Goal: Communication & Community: Answer question/provide support

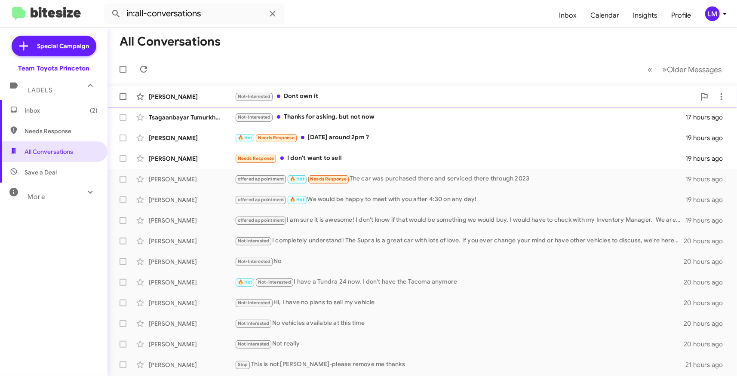
click at [336, 97] on div "Not-Interested Dont own it" at bounding box center [465, 97] width 461 height 10
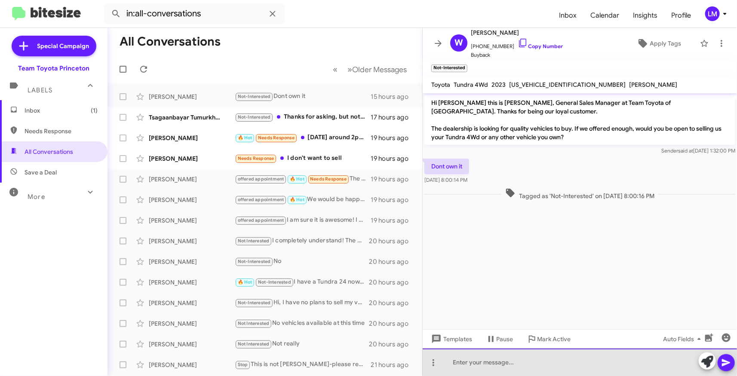
click at [457, 359] on div at bounding box center [580, 363] width 314 height 28
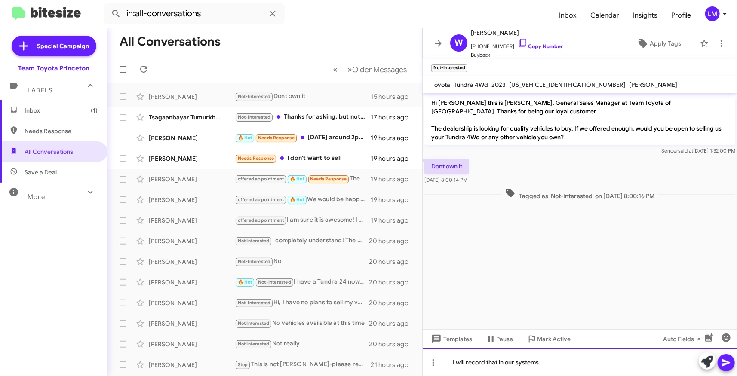
click at [450, 362] on div "I will record that in our systems" at bounding box center [580, 363] width 314 height 28
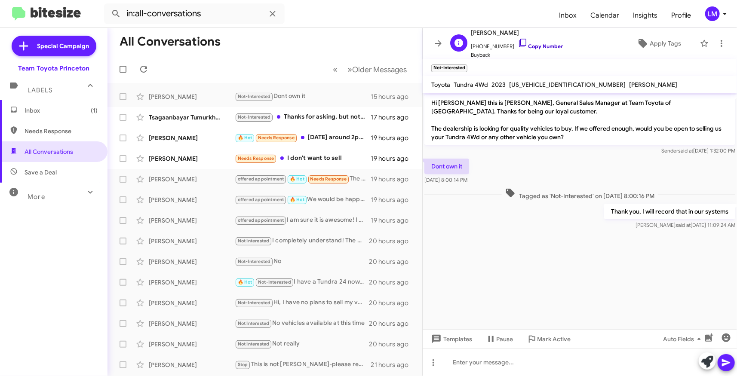
click at [519, 44] on icon at bounding box center [523, 43] width 10 height 10
click at [329, 116] on div "Not-Interested Thanks for asking, but not now" at bounding box center [308, 117] width 146 height 10
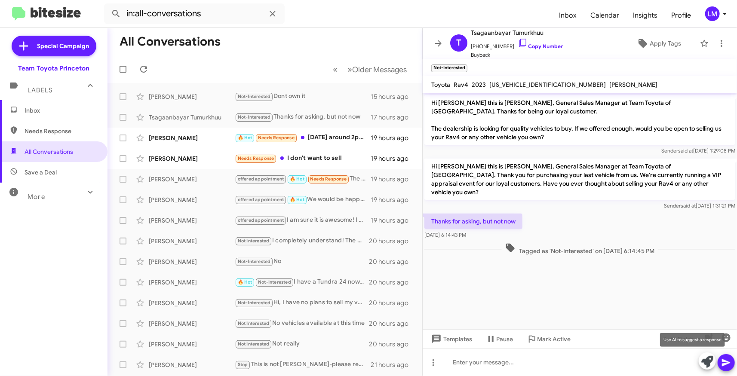
click at [710, 360] on icon at bounding box center [707, 362] width 12 height 12
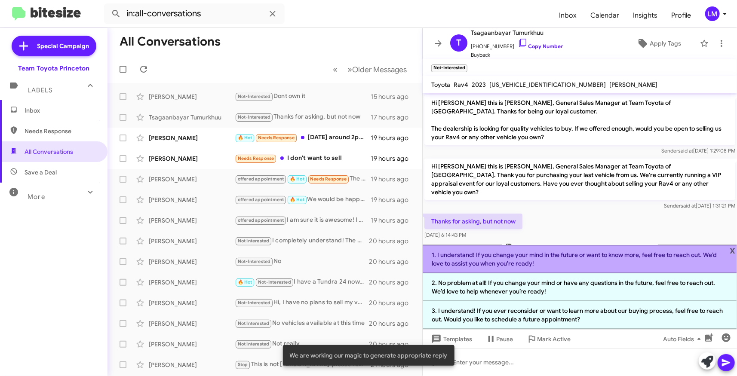
click at [562, 264] on li "1. I understand! If you change your mind in the future or want to know more, fe…" at bounding box center [580, 259] width 314 height 28
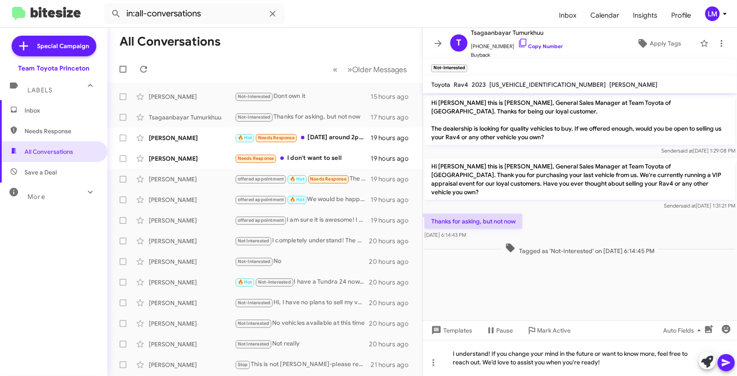
click at [729, 360] on icon at bounding box center [726, 363] width 10 height 10
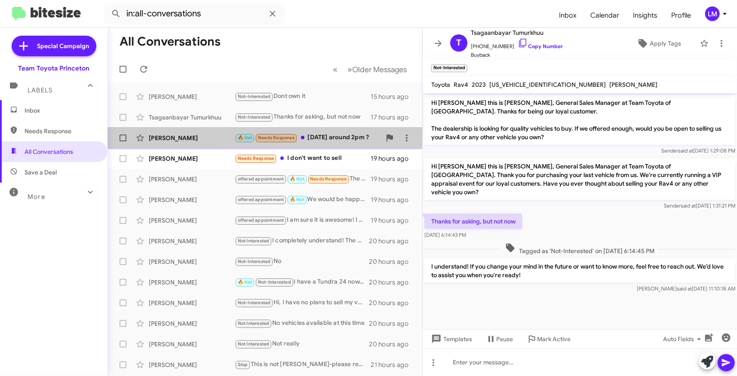
click at [344, 140] on div "🔥 Hot Needs Response [DATE] around 2pm ?" at bounding box center [308, 138] width 146 height 10
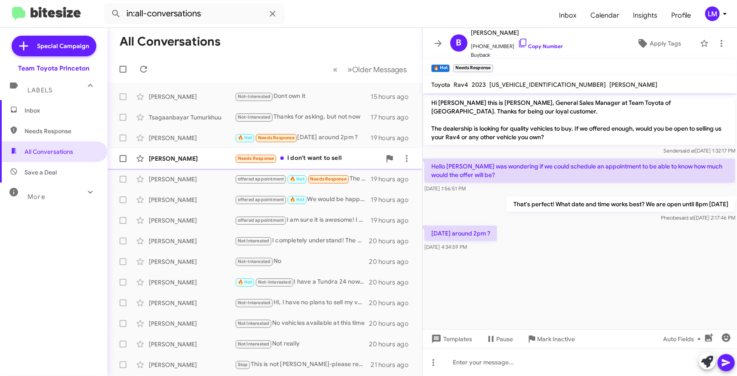
click at [309, 160] on div "Needs Response I don't want to sell" at bounding box center [308, 158] width 146 height 10
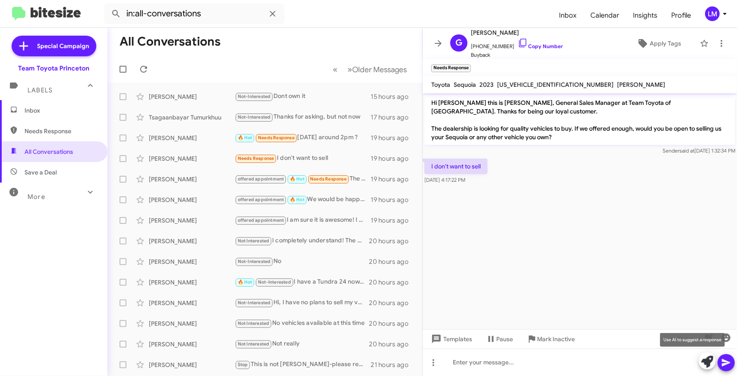
click at [703, 361] on icon at bounding box center [707, 362] width 12 height 12
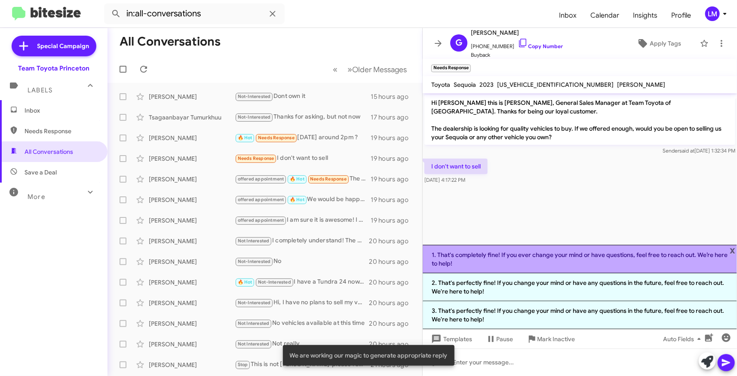
click at [559, 260] on li "1. That's completely fine! If you ever change your mind or have questions, feel…" at bounding box center [580, 259] width 314 height 28
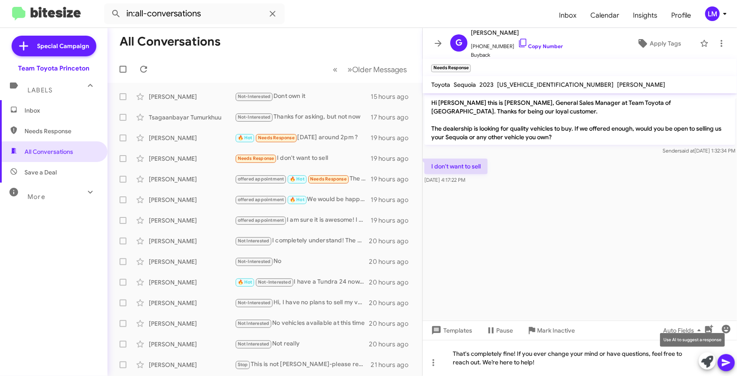
click at [714, 359] on button at bounding box center [707, 360] width 17 height 17
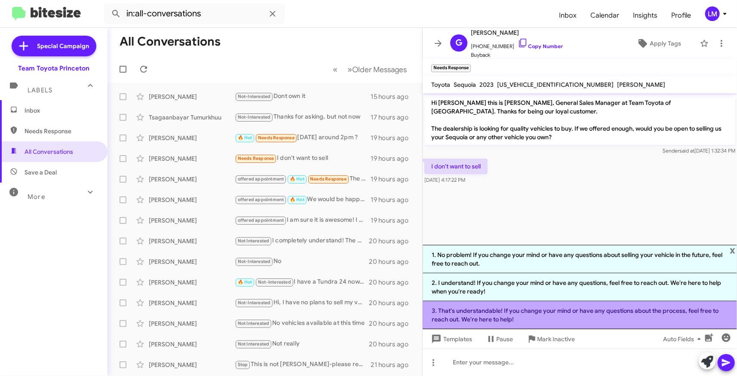
click at [572, 319] on li "3. That's understandable! If you change your mind or have any questions about t…" at bounding box center [580, 315] width 314 height 28
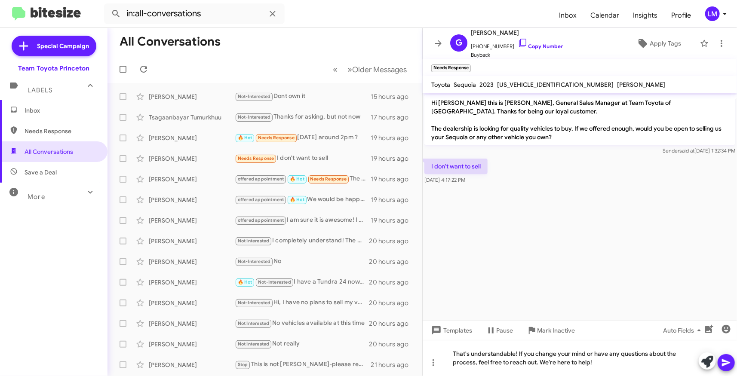
click at [727, 362] on icon at bounding box center [726, 362] width 8 height 7
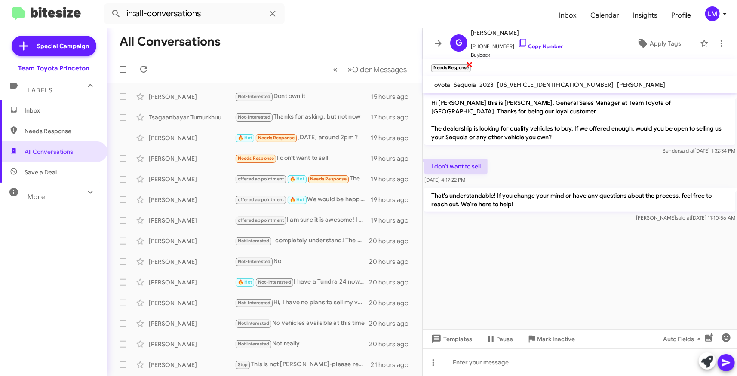
click at [468, 64] on span "×" at bounding box center [469, 64] width 7 height 10
click at [654, 43] on span "Apply Tags" at bounding box center [665, 43] width 31 height 15
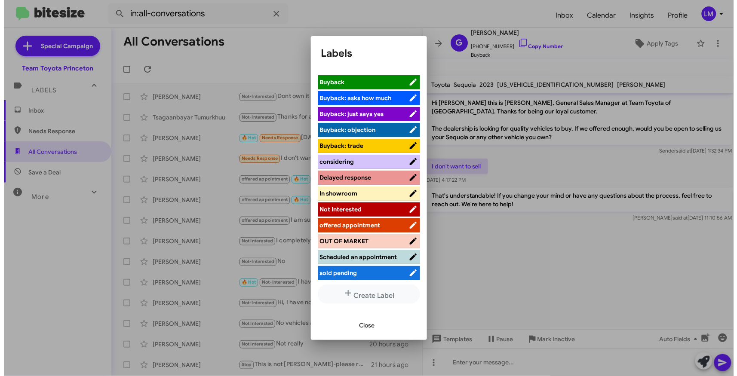
scroll to position [48, 0]
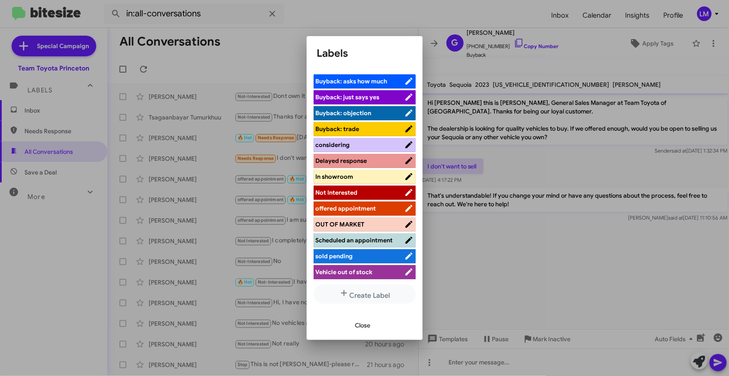
click at [356, 192] on span "Not Interested" at bounding box center [337, 193] width 42 height 8
click at [367, 325] on span "Close" at bounding box center [362, 325] width 15 height 15
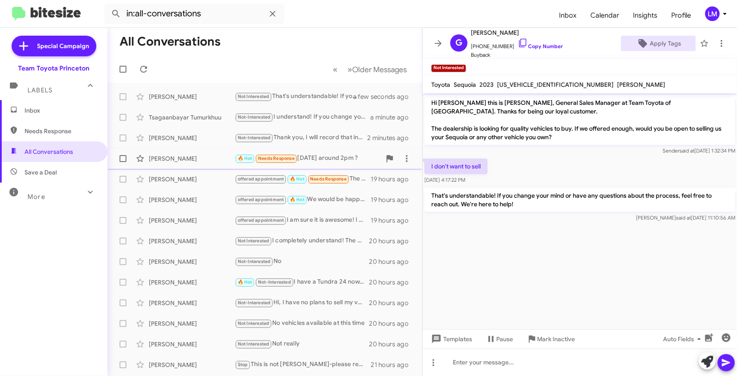
drag, startPoint x: 287, startPoint y: 159, endPoint x: 303, endPoint y: 159, distance: 15.9
click at [289, 159] on span "Needs Response" at bounding box center [276, 159] width 37 height 6
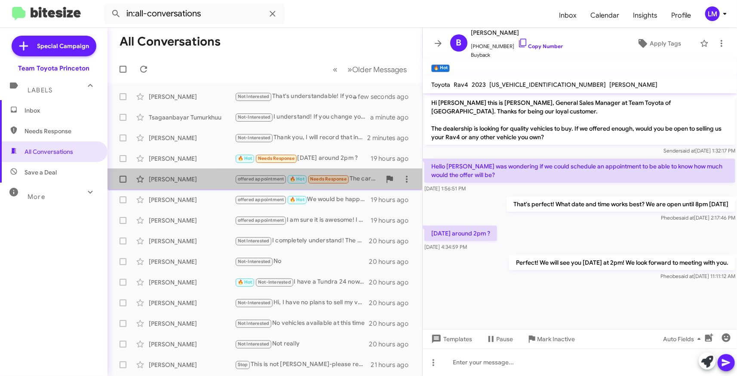
click at [325, 176] on span "Needs Response" at bounding box center [328, 179] width 37 height 6
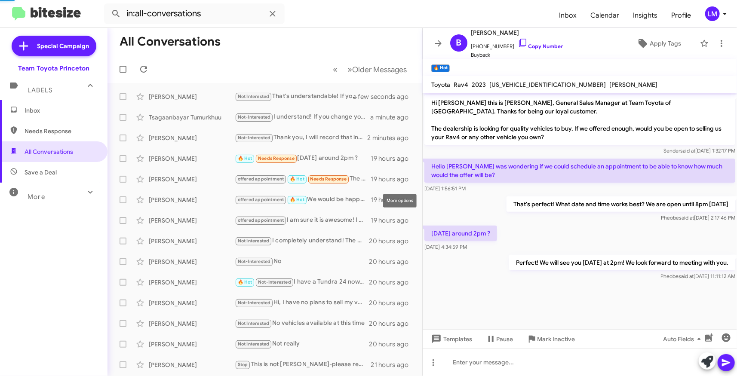
scroll to position [255, 0]
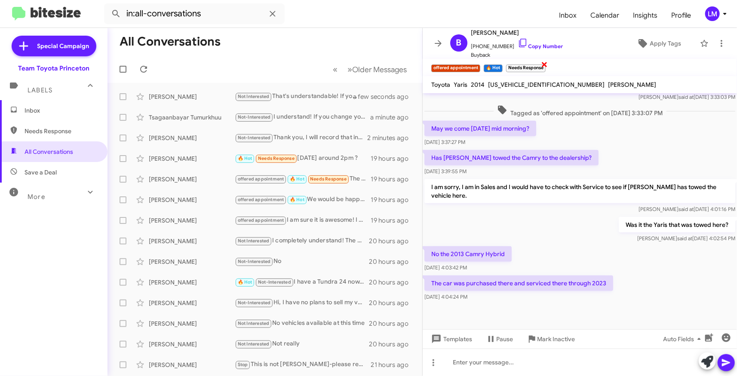
click at [547, 63] on span "×" at bounding box center [544, 64] width 7 height 10
click at [479, 61] on span "×" at bounding box center [478, 64] width 7 height 10
click at [716, 44] on icon at bounding box center [721, 43] width 10 height 10
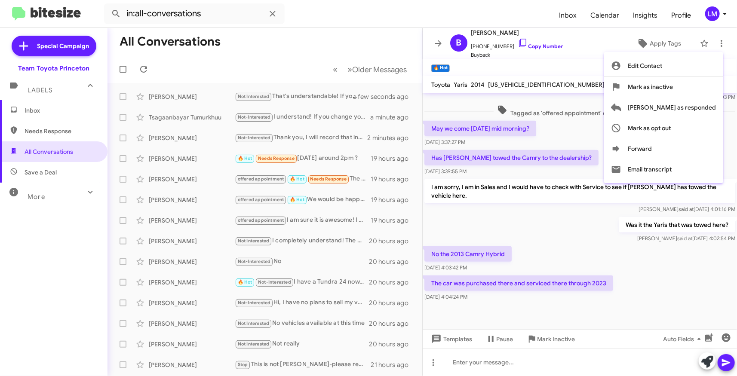
click at [710, 338] on div at bounding box center [368, 188] width 737 height 376
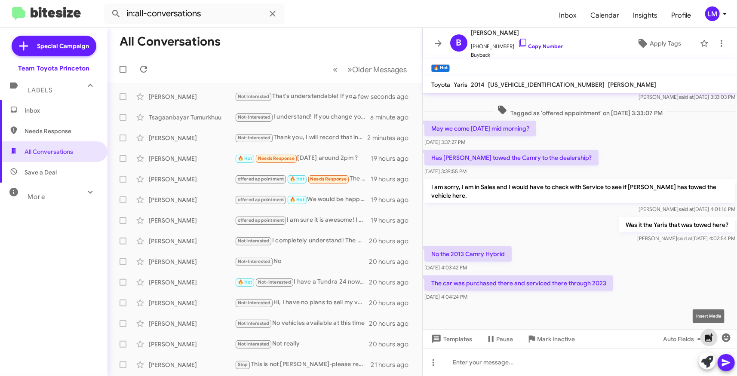
click at [707, 336] on icon "button" at bounding box center [709, 338] width 8 height 8
click at [456, 68] on mat-toolbar "offered appointment × 🔥 Hot × Needs Response ×" at bounding box center [580, 67] width 314 height 17
click at [449, 66] on span "×" at bounding box center [448, 64] width 7 height 10
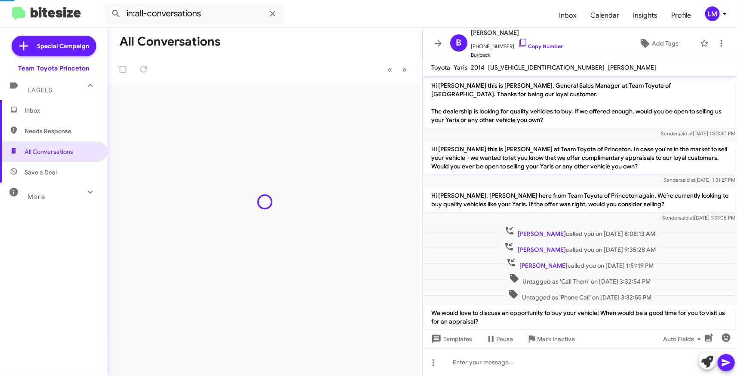
scroll to position [293, 0]
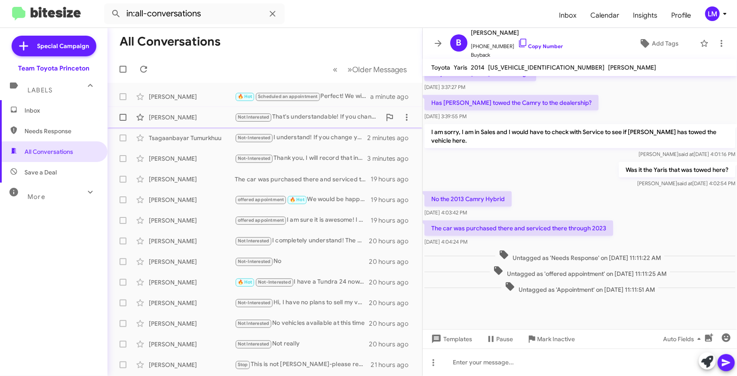
click at [209, 125] on div "Guadalupe Pallares Hernandez Not Interested That's understandable! If you chang…" at bounding box center [264, 117] width 301 height 17
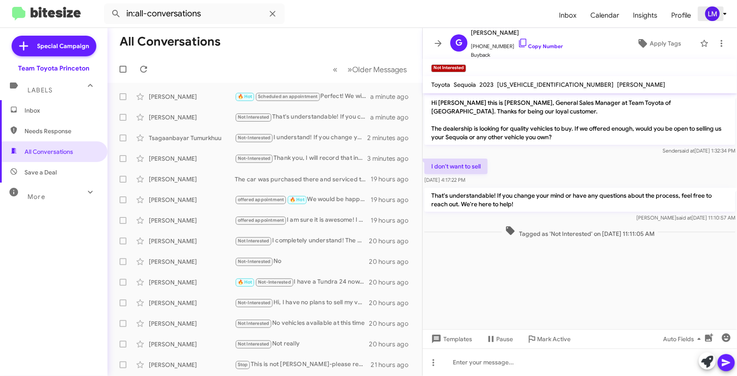
click at [718, 18] on div "LM" at bounding box center [712, 13] width 15 height 15
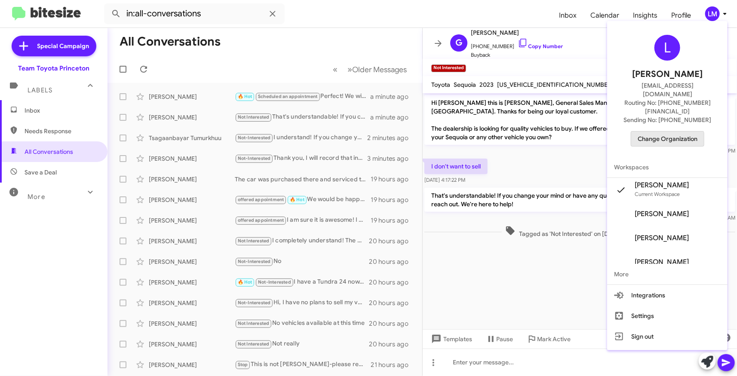
click at [665, 132] on span "Change Organization" at bounding box center [667, 139] width 60 height 15
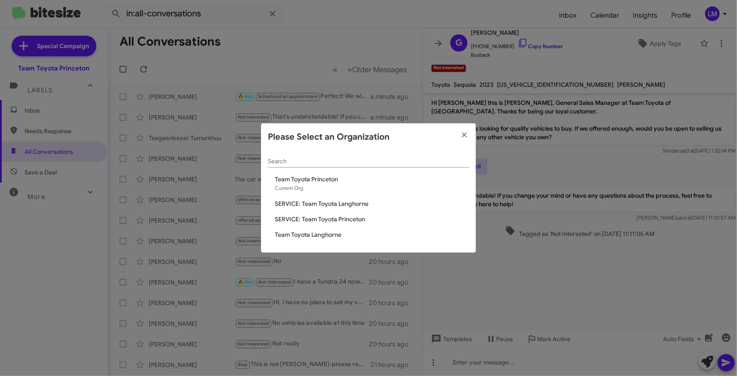
click at [322, 234] on span "Team Toyota Langhorne" at bounding box center [372, 234] width 194 height 9
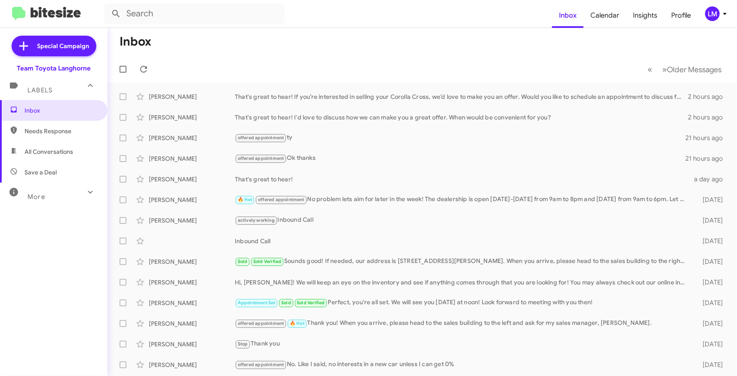
click at [353, 68] on mat-toolbar-row "« Previous » Next Older Messages" at bounding box center [421, 69] width 629 height 28
click at [346, 141] on div "offered appointment ty" at bounding box center [465, 138] width 461 height 10
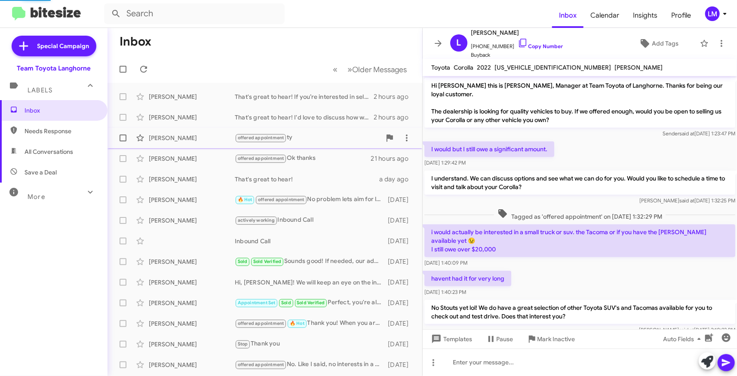
scroll to position [179, 0]
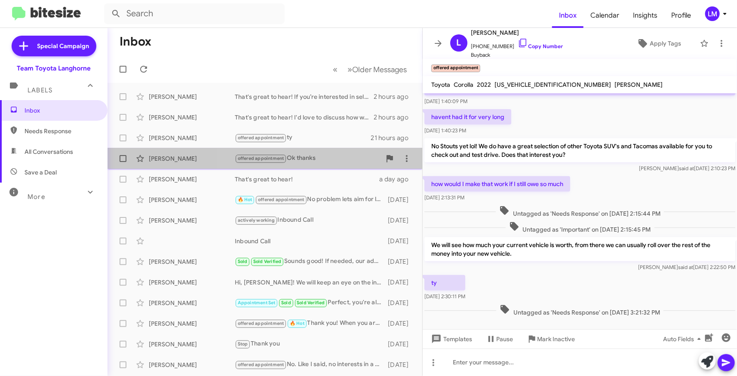
click at [345, 161] on div "offered appointment Ok thanks" at bounding box center [308, 158] width 146 height 10
